Goal: Information Seeking & Learning: Learn about a topic

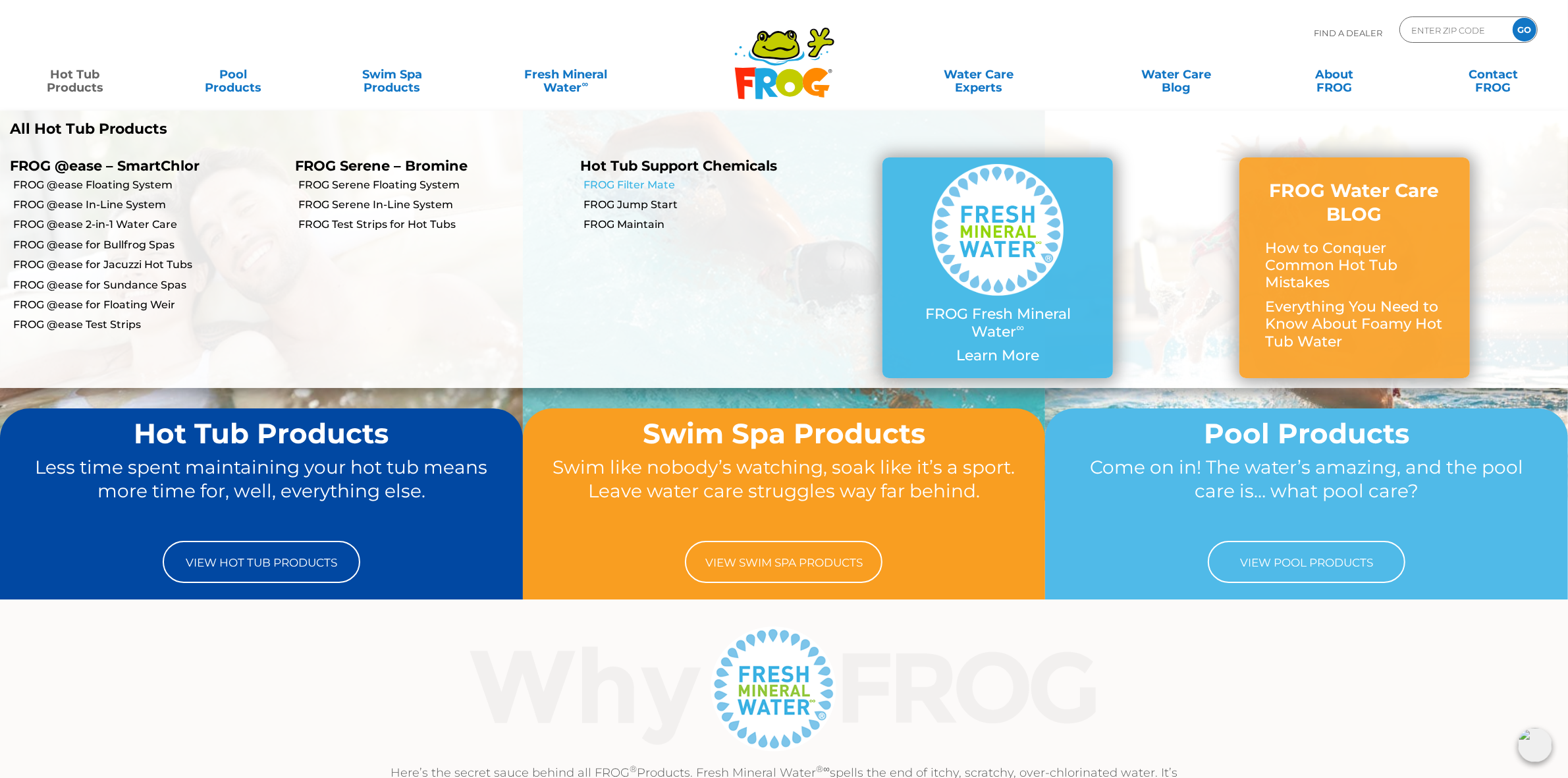
click at [646, 185] on link "FROG Filter Mate" at bounding box center [719, 185] width 272 height 15
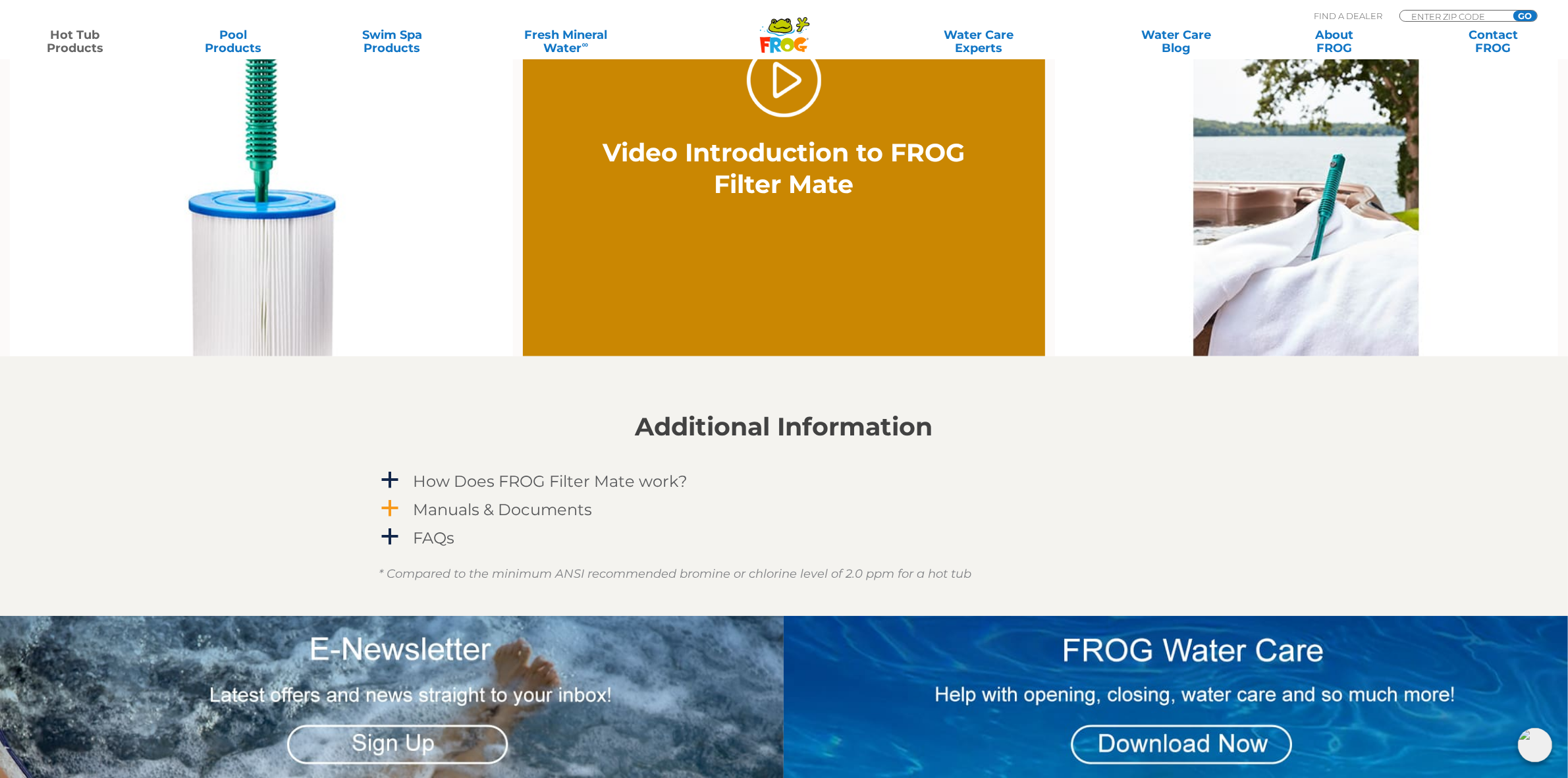
scroll to position [988, 0]
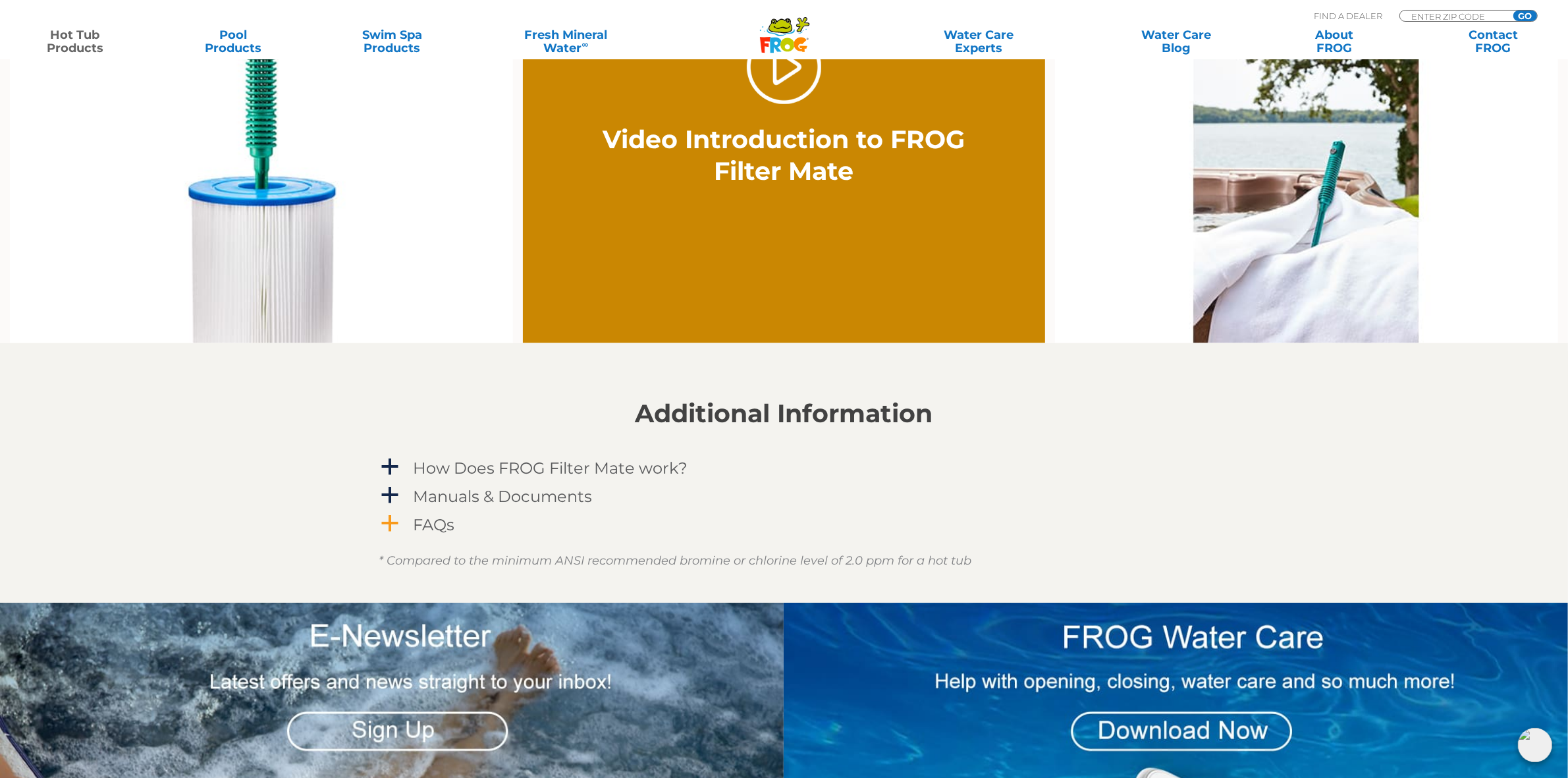
click at [440, 527] on h4 "FAQs" at bounding box center [434, 524] width 42 height 18
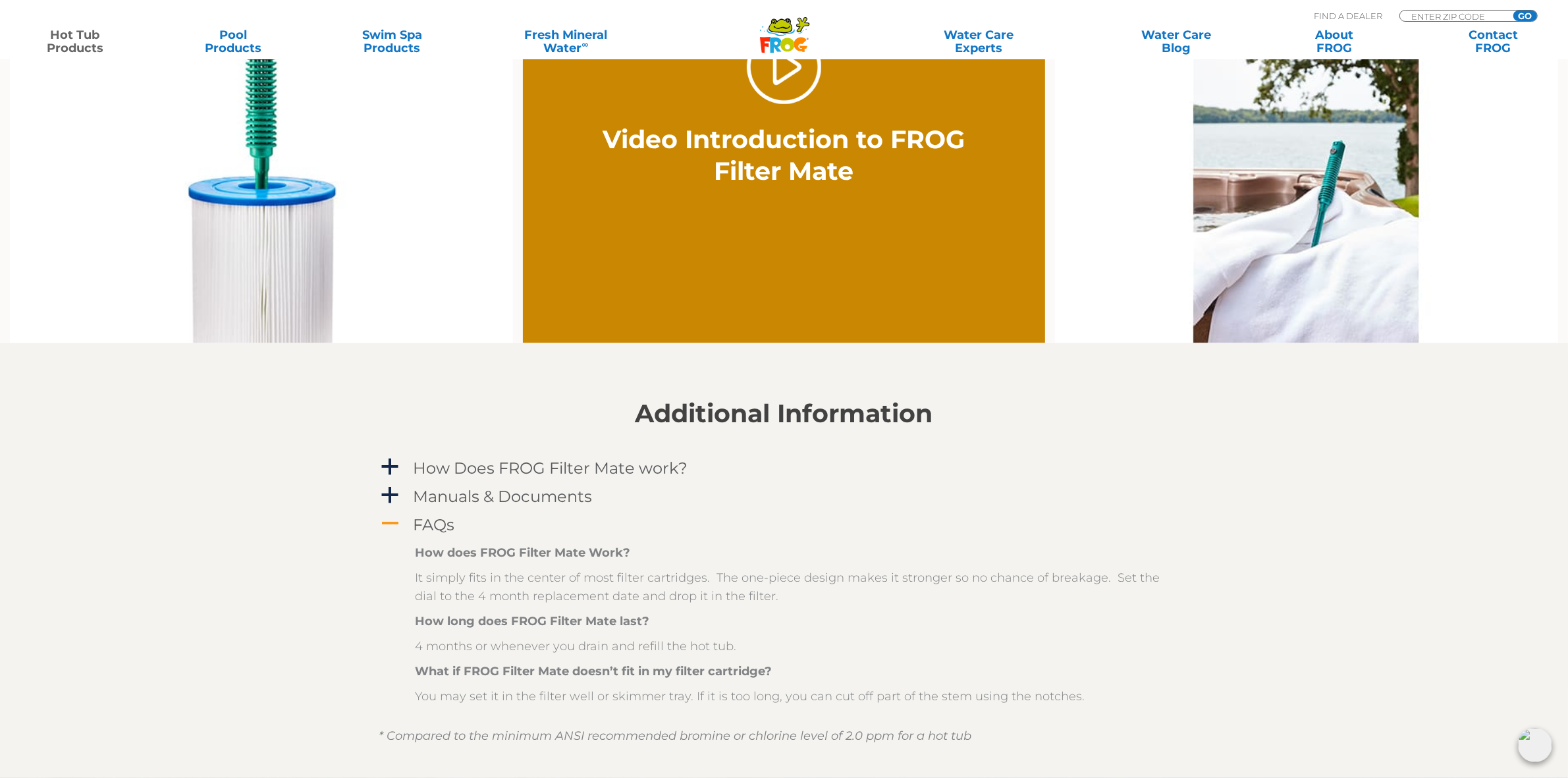
click at [441, 524] on h4 "FAQs" at bounding box center [434, 524] width 42 height 18
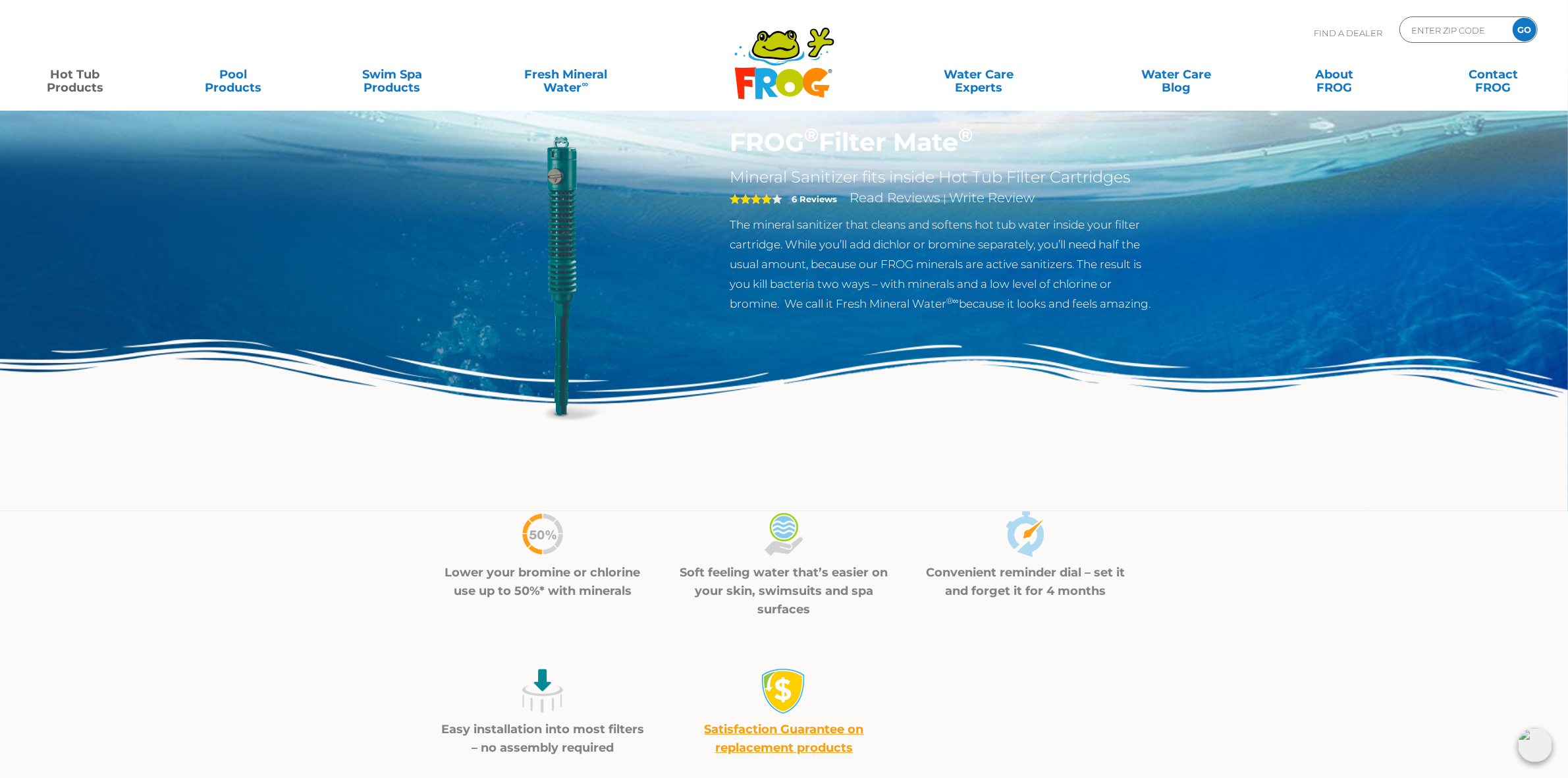
scroll to position [0, 0]
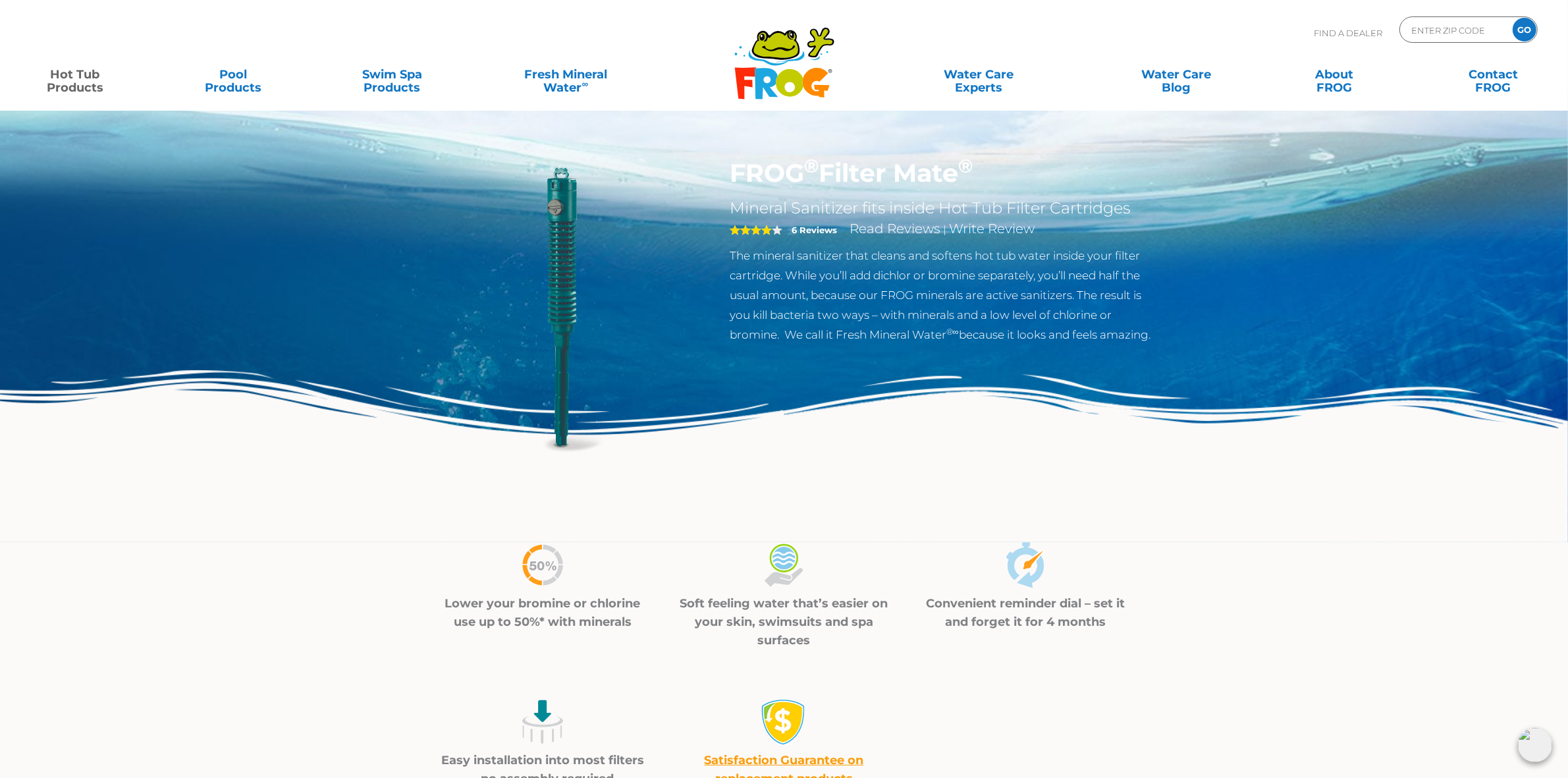
click at [779, 60] on icon ".st130{clip-path:url(#SVGID_2_);fill-rule:evenodd;clip-rule:evenodd;fill:#C3CC0…" at bounding box center [785, 63] width 102 height 73
